Goal: Information Seeking & Learning: Learn about a topic

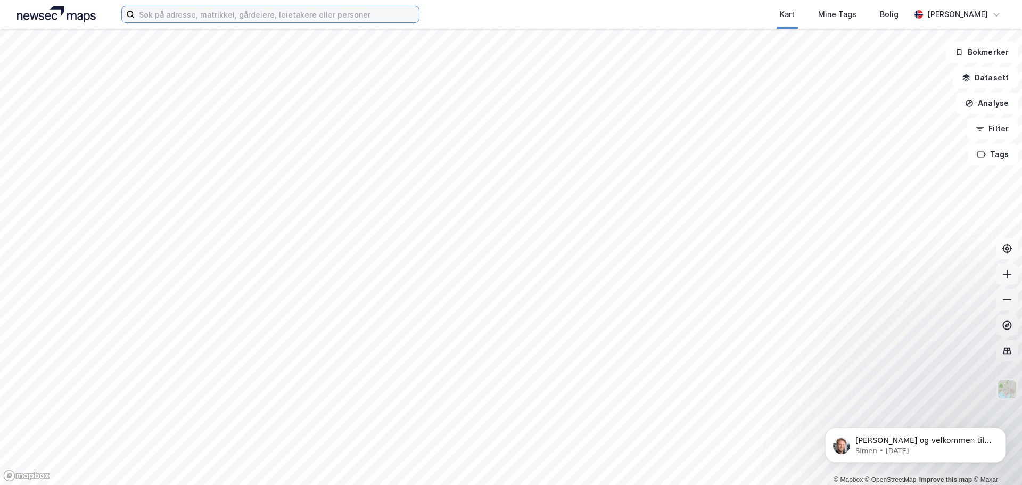
click at [180, 13] on input at bounding box center [277, 14] width 284 height 16
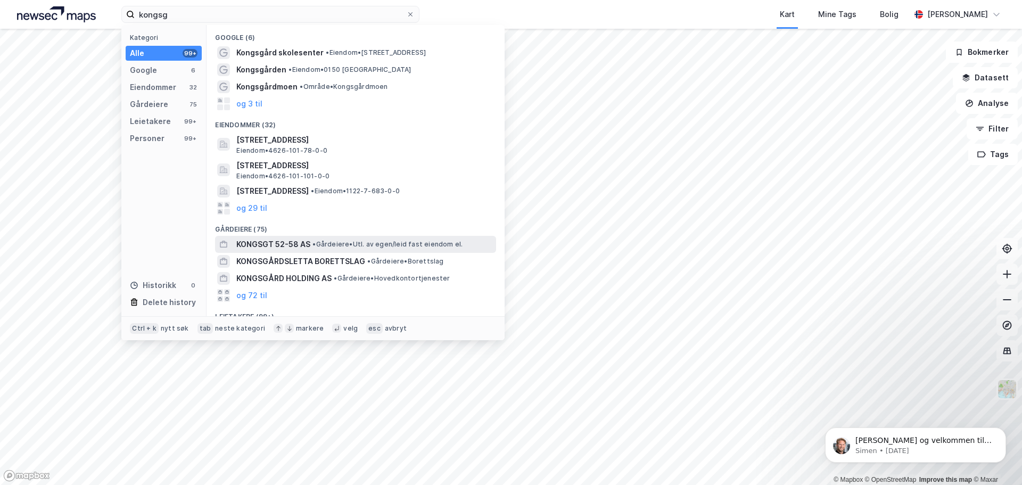
click at [299, 239] on span "KONGSGT 52-58 AS" at bounding box center [273, 244] width 74 height 13
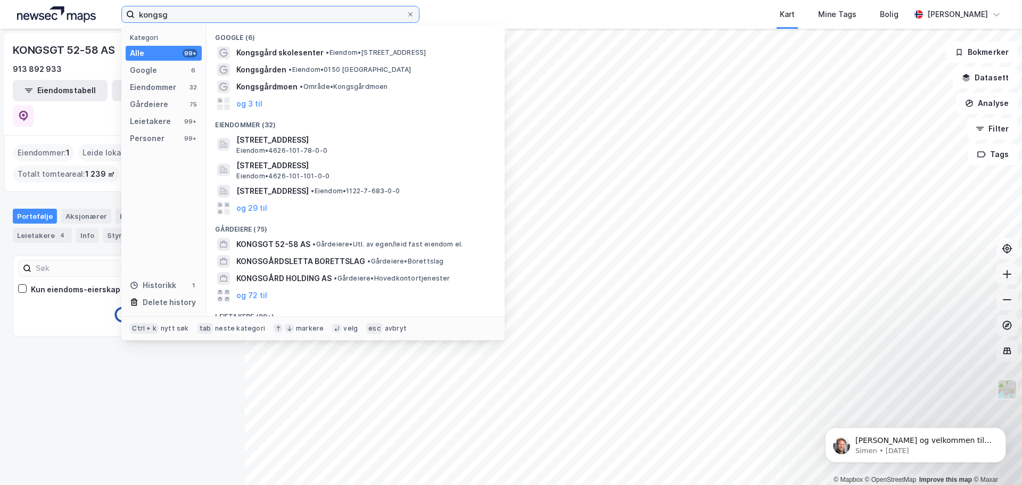
click at [174, 15] on input "kongsg" at bounding box center [271, 14] width 272 height 16
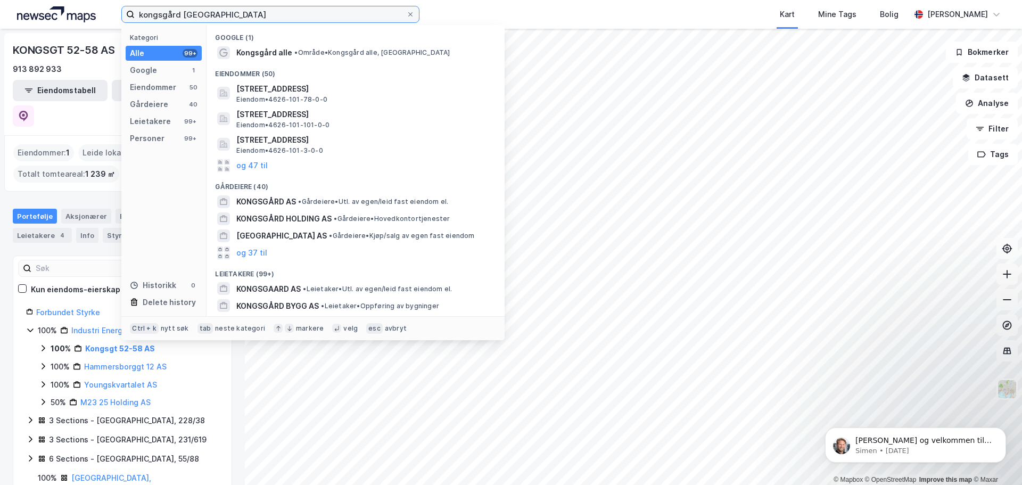
type input "kongsgård [GEOGRAPHIC_DATA]"
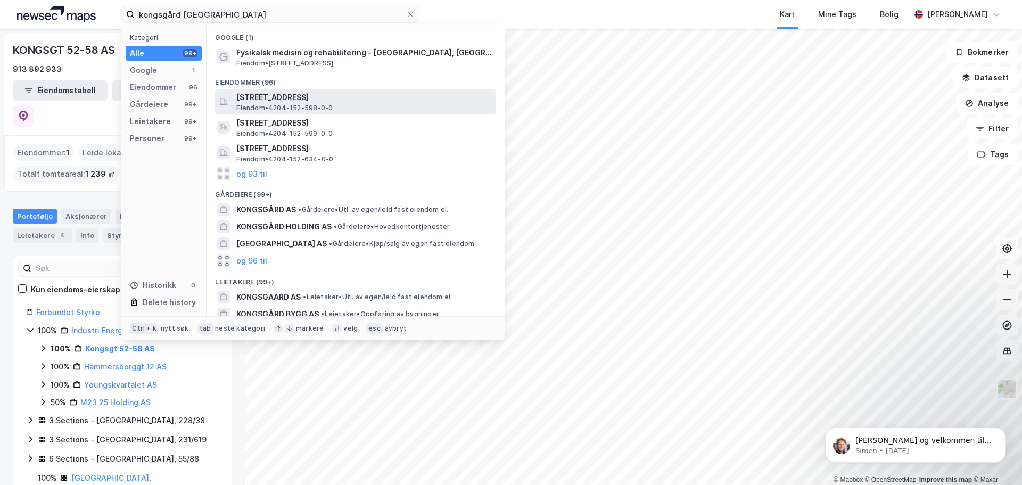
click at [351, 101] on span "[STREET_ADDRESS]" at bounding box center [364, 97] width 256 height 13
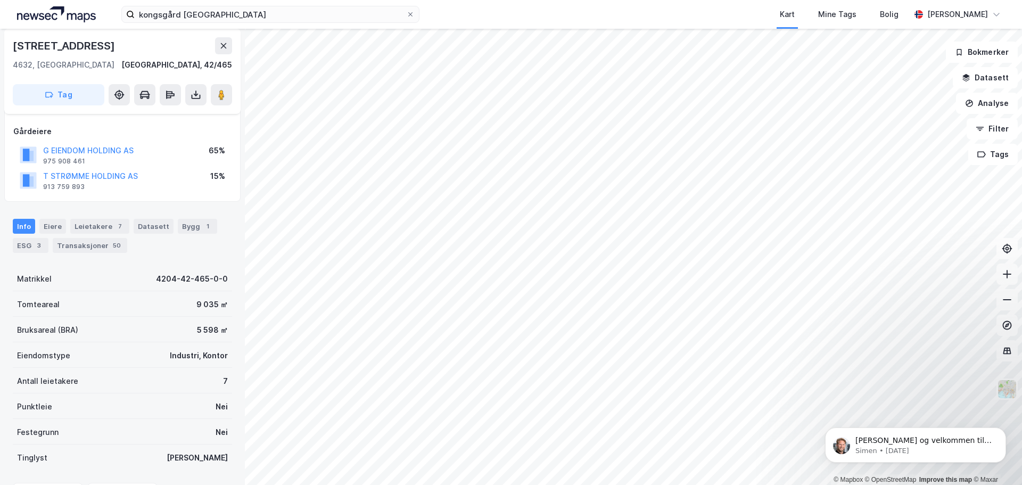
scroll to position [106, 0]
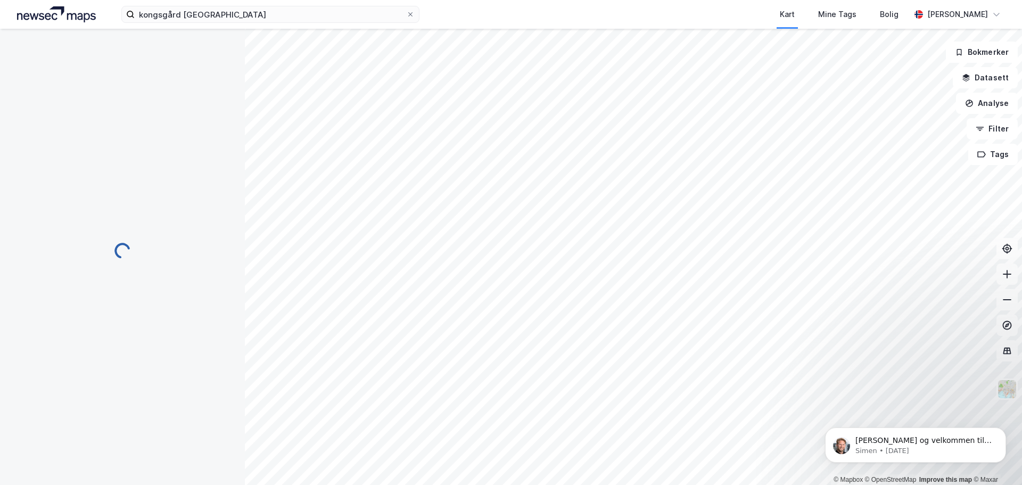
scroll to position [106, 0]
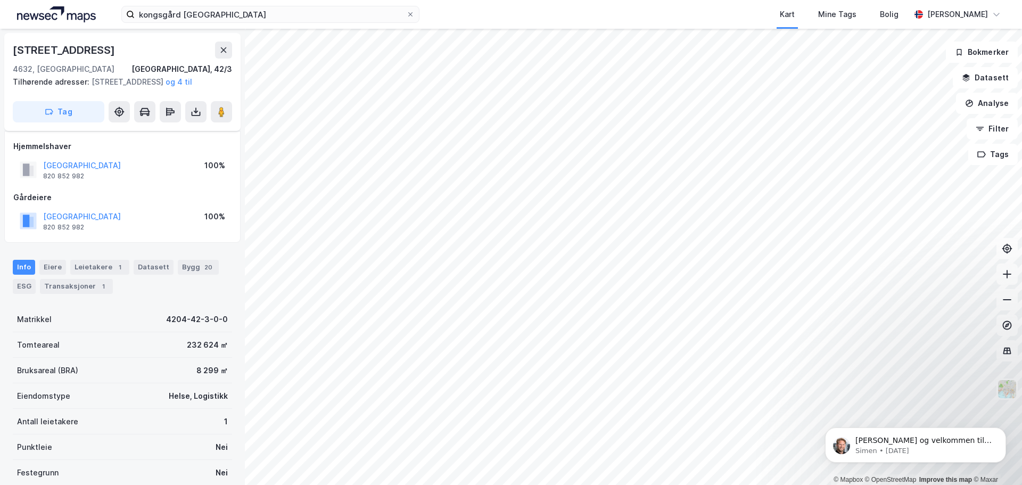
scroll to position [106, 0]
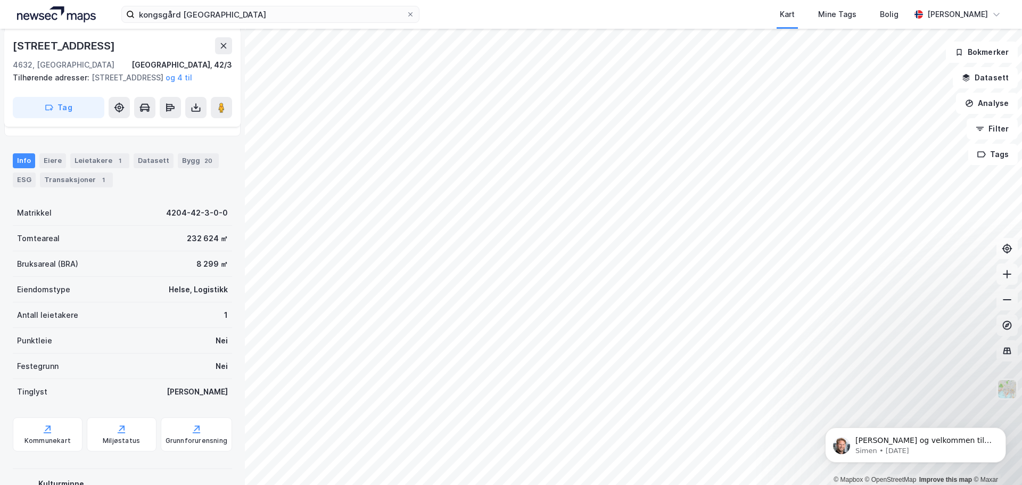
scroll to position [106, 0]
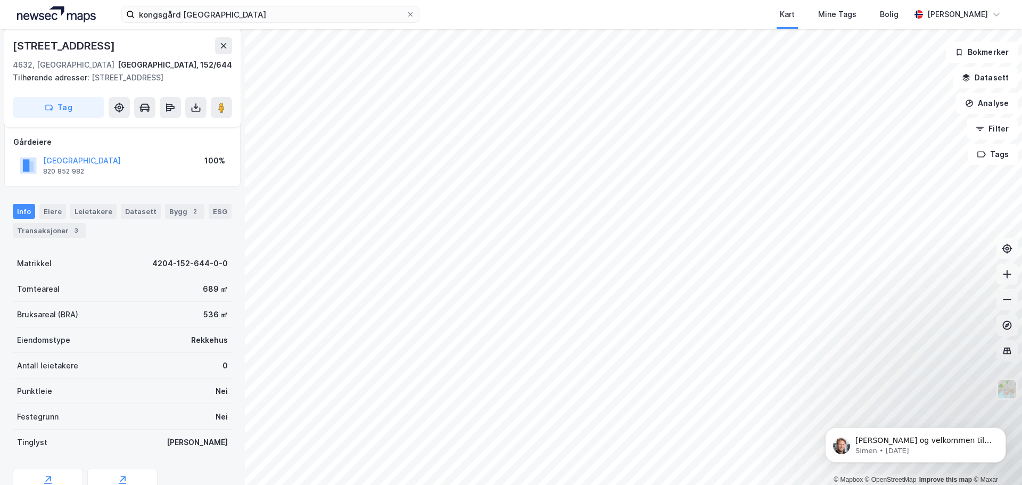
scroll to position [106, 0]
click at [451, 277] on div "© Mapbox © OpenStreetMap Improve this map © Maxar [STREET_ADDRESS], 152/644 Til…" at bounding box center [511, 257] width 1022 height 456
drag, startPoint x: 229, startPoint y: 109, endPoint x: 244, endPoint y: 129, distance: 25.1
click at [244, 129] on div "[STREET_ADDRESS], 152/644 Tilhørende adresser: [STREET_ADDRESS] Tag Festere [GE…" at bounding box center [122, 257] width 245 height 456
click at [224, 110] on image at bounding box center [221, 107] width 6 height 11
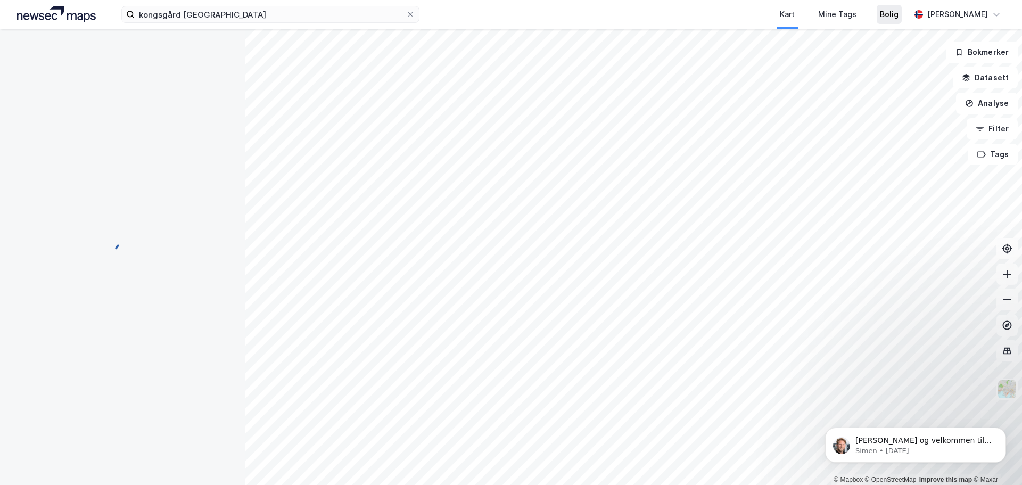
scroll to position [106, 0]
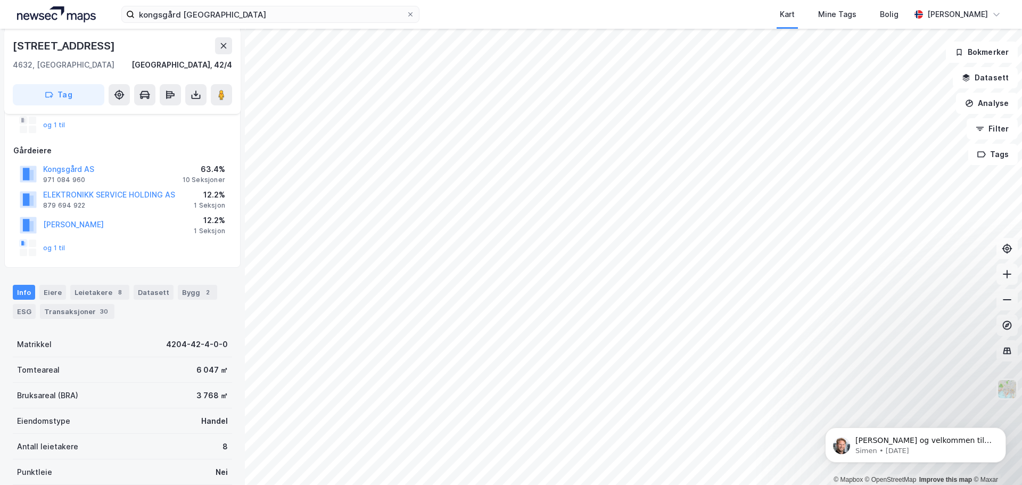
click at [65, 247] on div "og 1 til" at bounding box center [122, 247] width 218 height 21
click at [53, 243] on div "og 1 til" at bounding box center [43, 248] width 46 height 17
click at [0, 0] on button "Kongsgård AS" at bounding box center [0, 0] width 0 height 0
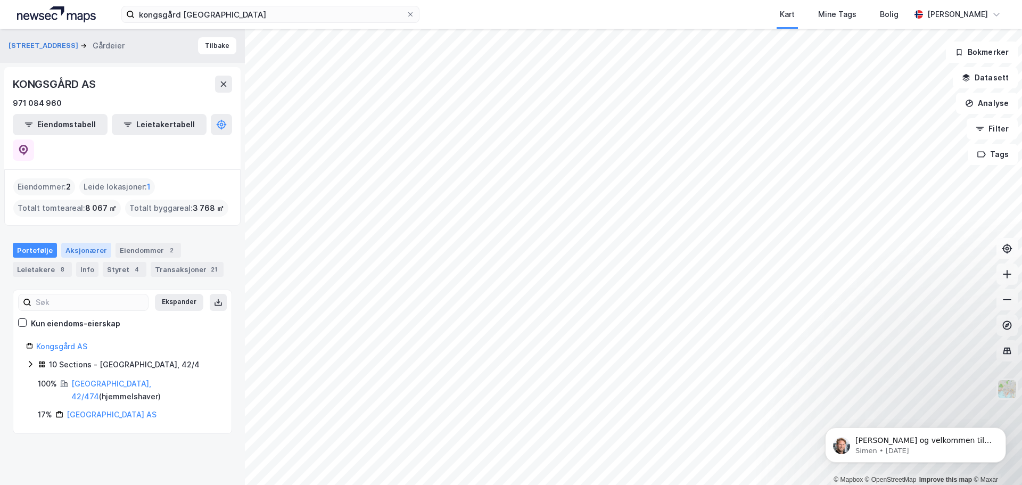
click at [104, 243] on div "Aksjonærer" at bounding box center [86, 250] width 50 height 15
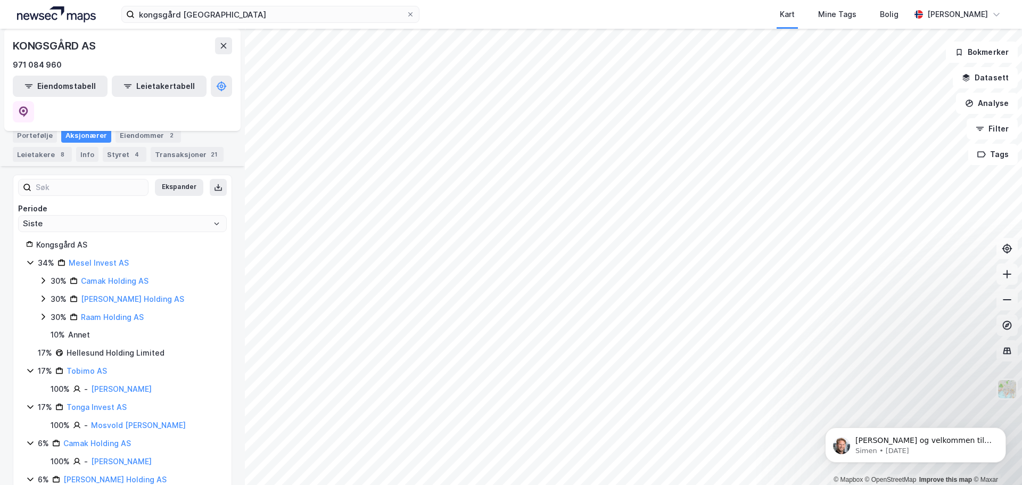
scroll to position [106, 0]
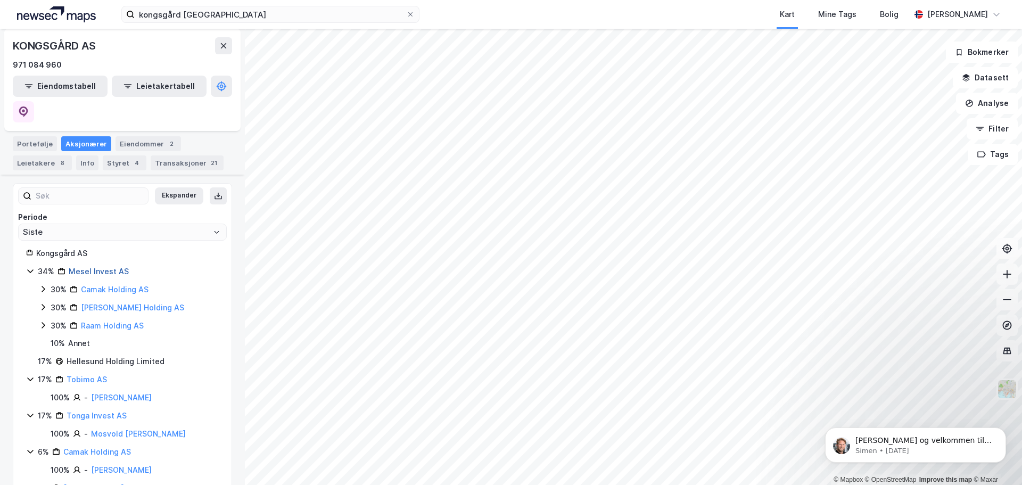
click at [97, 267] on link "Mesel Invest AS" at bounding box center [99, 271] width 60 height 9
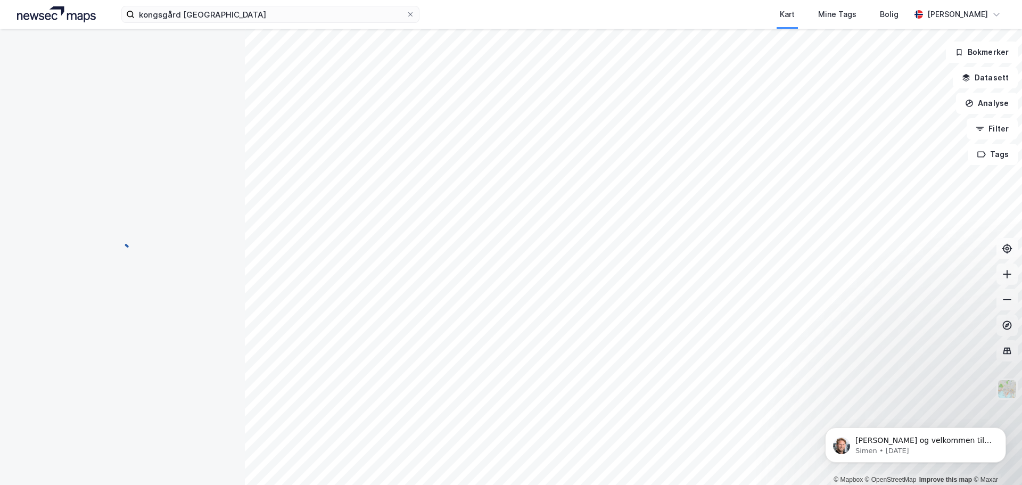
scroll to position [0, 0]
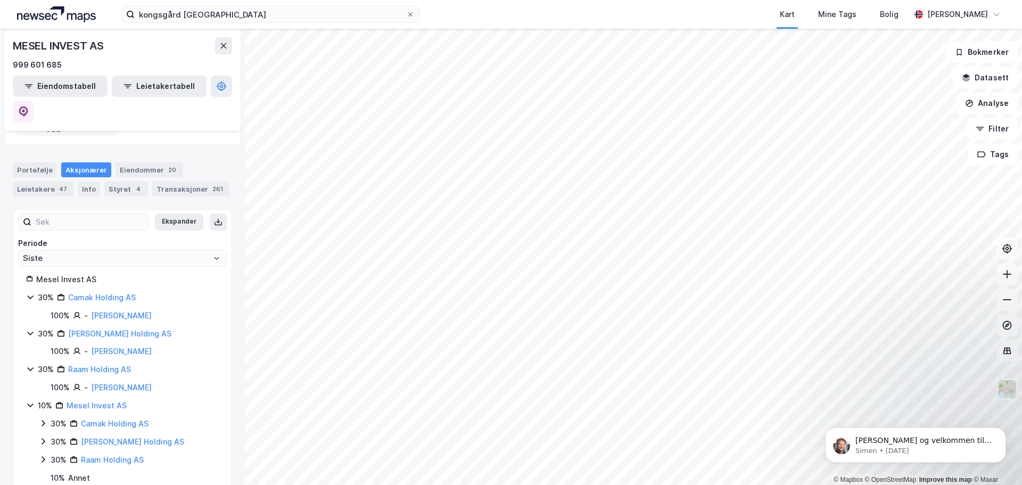
scroll to position [48, 0]
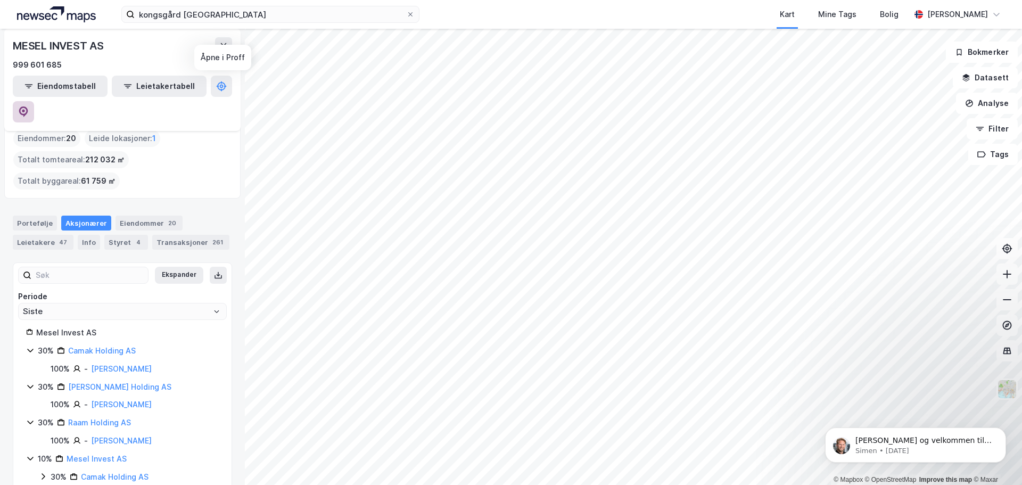
click at [28, 106] on icon at bounding box center [23, 111] width 9 height 11
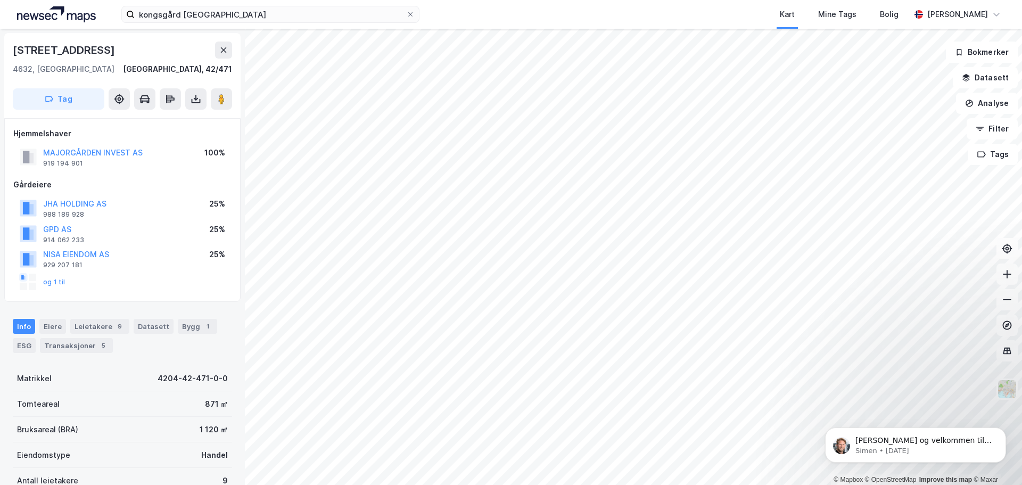
drag, startPoint x: 118, startPoint y: 154, endPoint x: 208, endPoint y: 196, distance: 99.1
click at [208, 196] on div "Hjemmelshaver MAJORGÅRDEN INVEST AS 919 194 901 100% Gårdeiere JHA HOLDING AS 9…" at bounding box center [122, 210] width 218 height 166
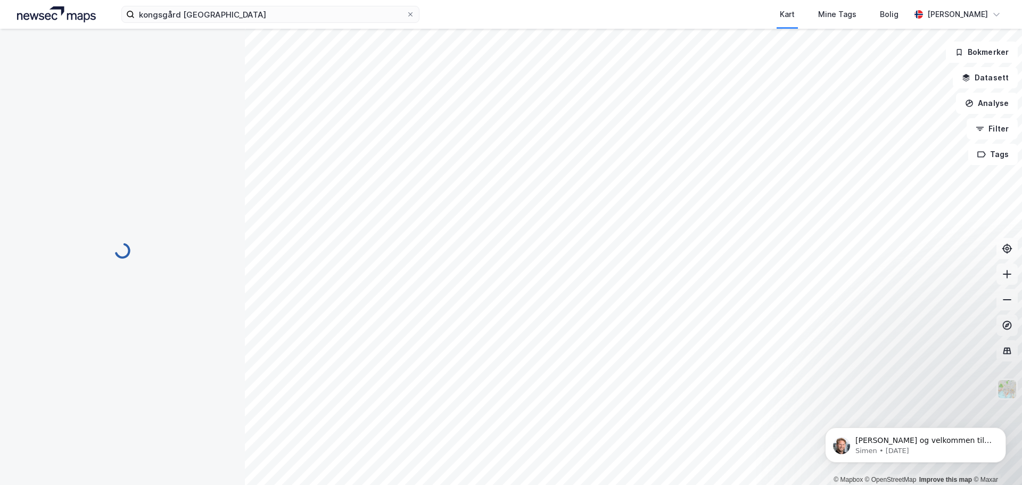
scroll to position [2, 0]
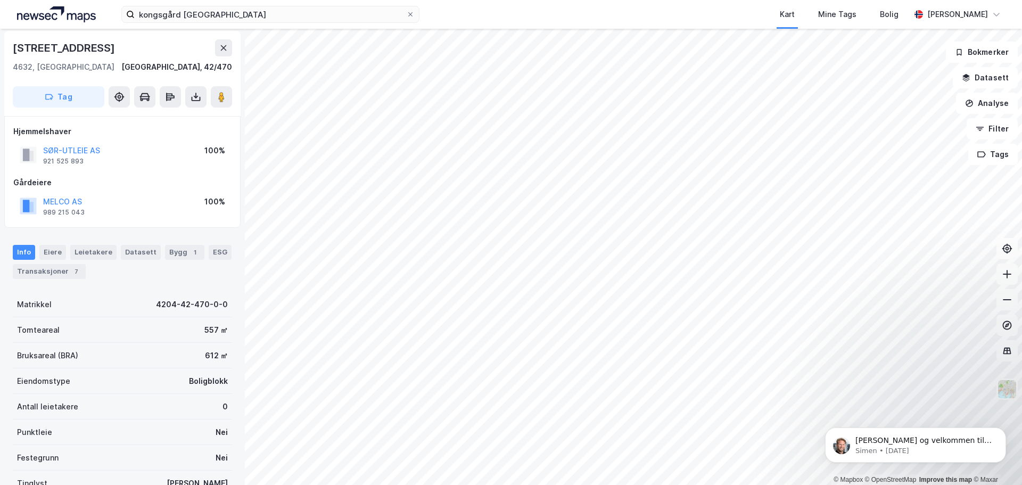
scroll to position [2, 0]
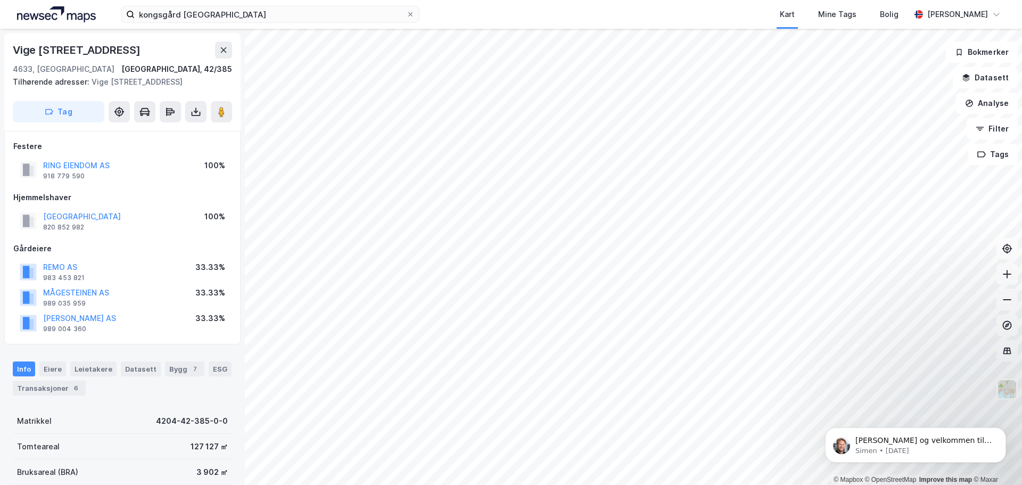
scroll to position [2, 0]
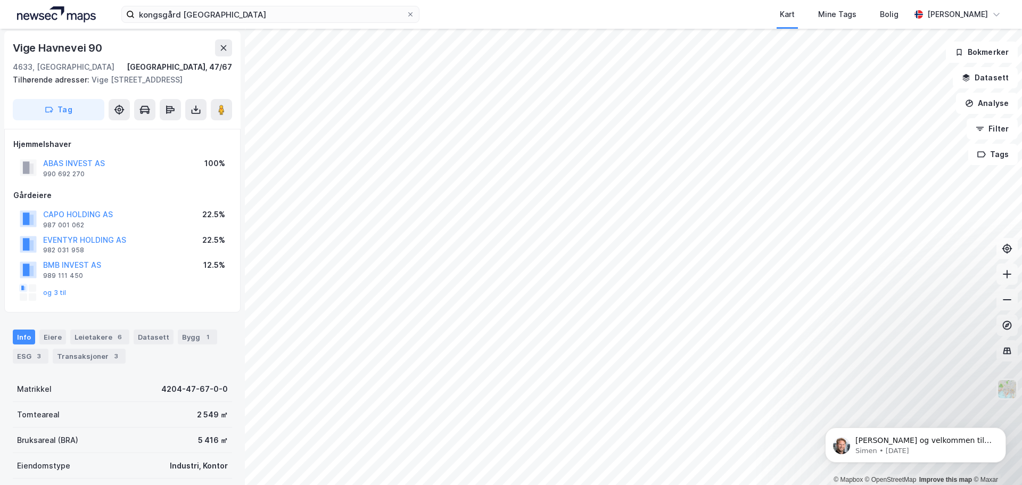
scroll to position [2, 0]
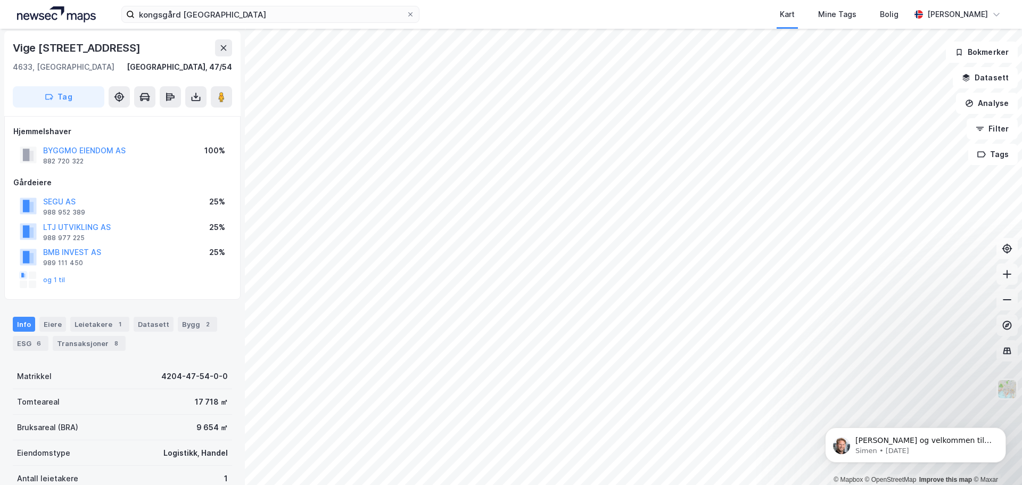
scroll to position [2, 0]
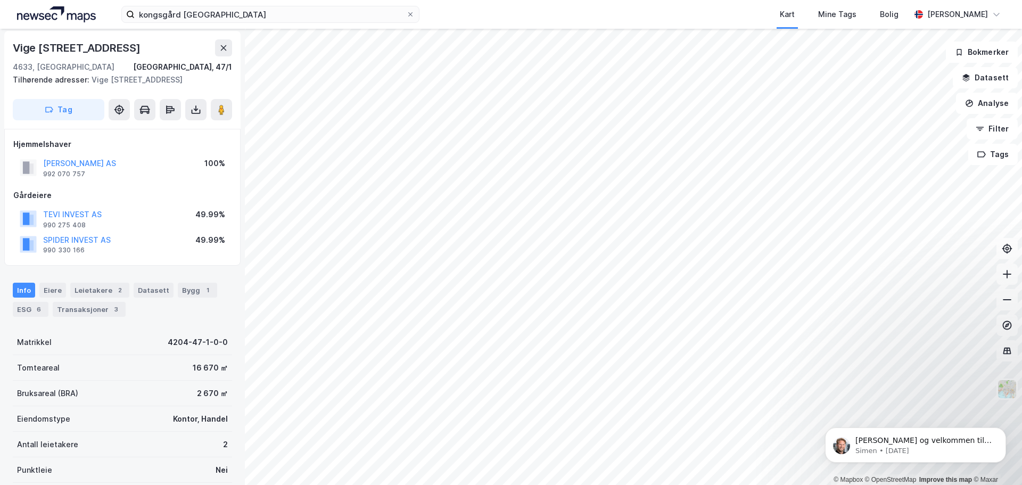
scroll to position [2, 0]
